Goal: Information Seeking & Learning: Learn about a topic

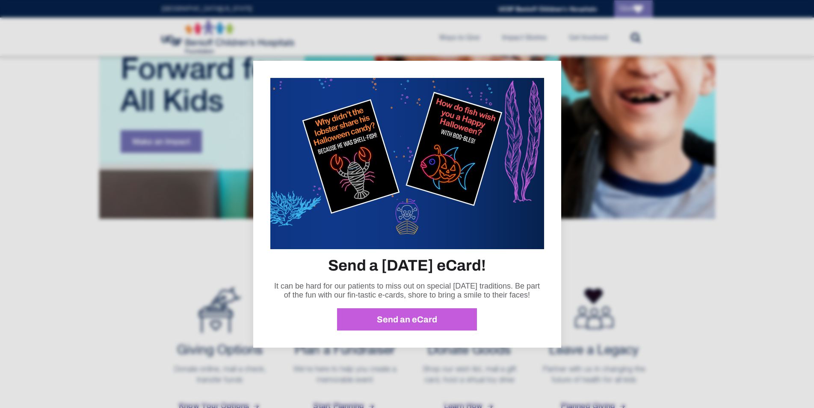
scroll to position [235, 0]
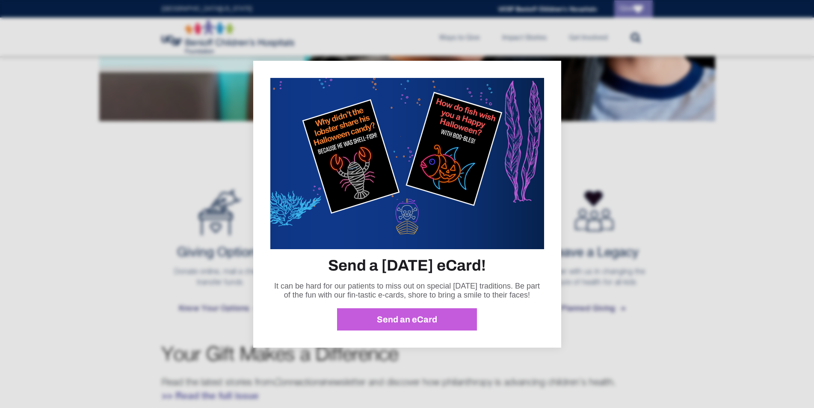
click at [536, 72] on div "Send a [DATE] eCard! It can be hard for our patients to miss out on special [DA…" at bounding box center [407, 204] width 308 height 287
click at [628, 157] on div at bounding box center [407, 204] width 814 height 408
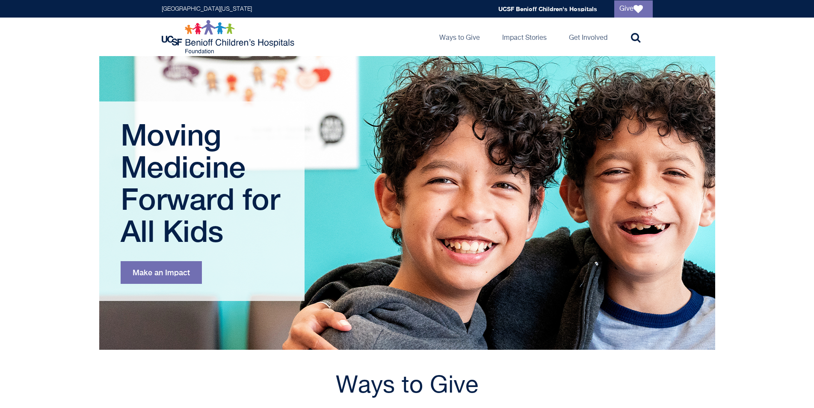
scroll to position [0, 0]
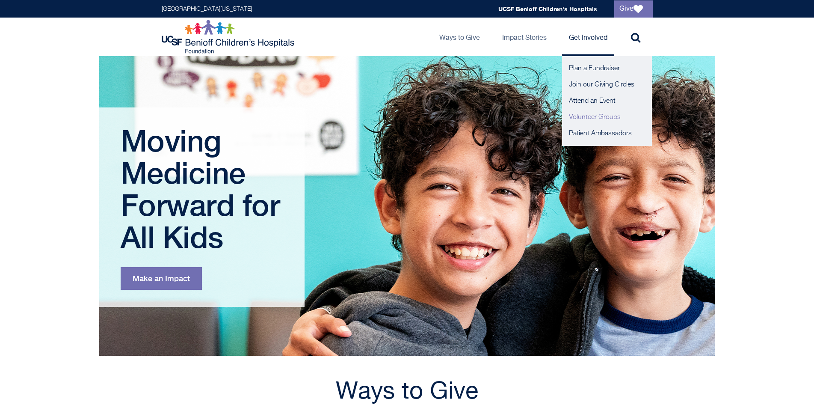
click at [582, 116] on link "Volunteer Groups" at bounding box center [607, 117] width 90 height 16
